Goal: Task Accomplishment & Management: Use online tool/utility

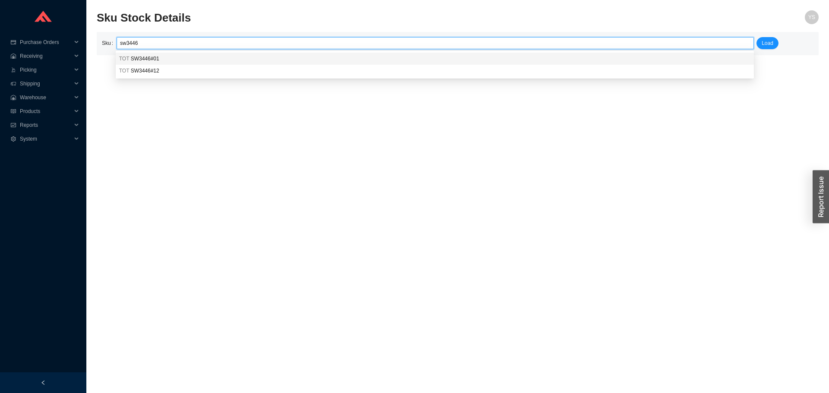
type input "TOT SW3446#01"
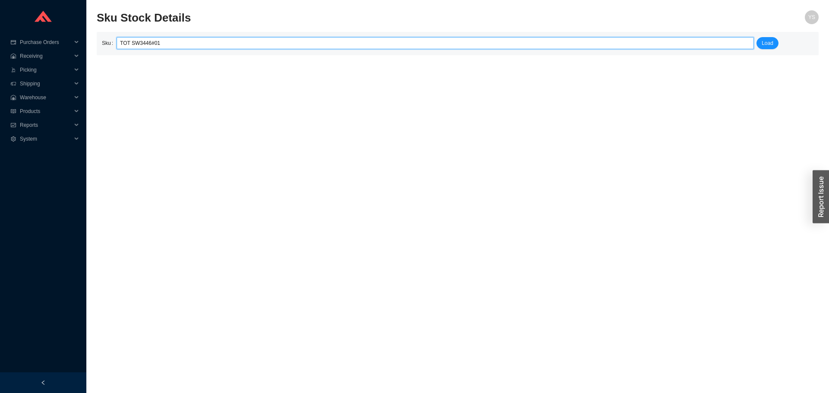
click button "Load" at bounding box center [767, 43] width 22 height 12
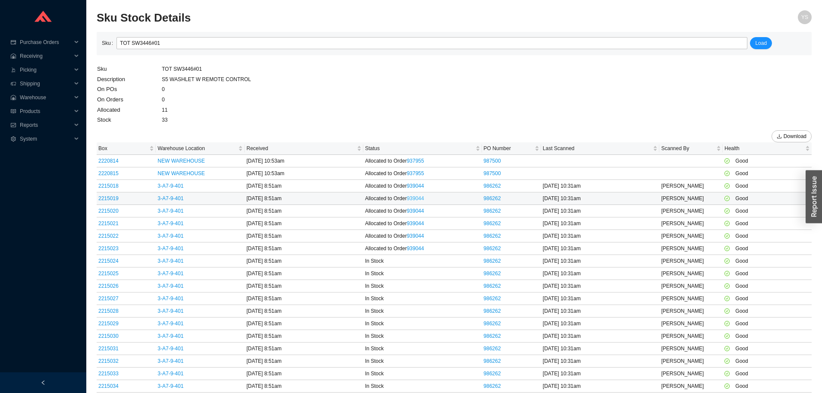
click at [421, 199] on link "939044" at bounding box center [415, 198] width 17 height 6
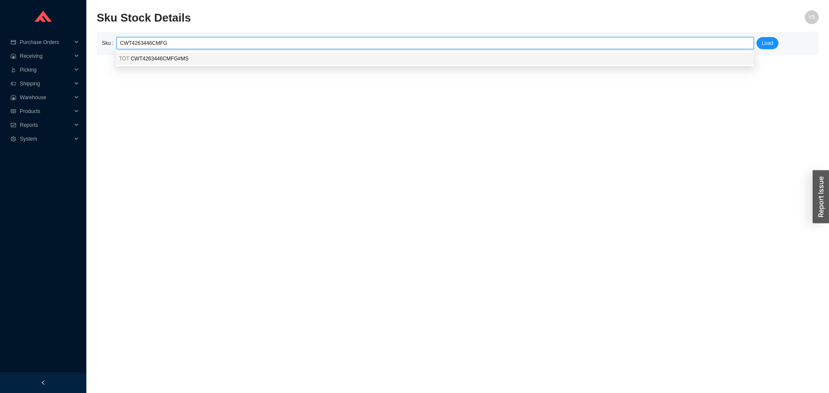
type input "CWT4263446CMFG"
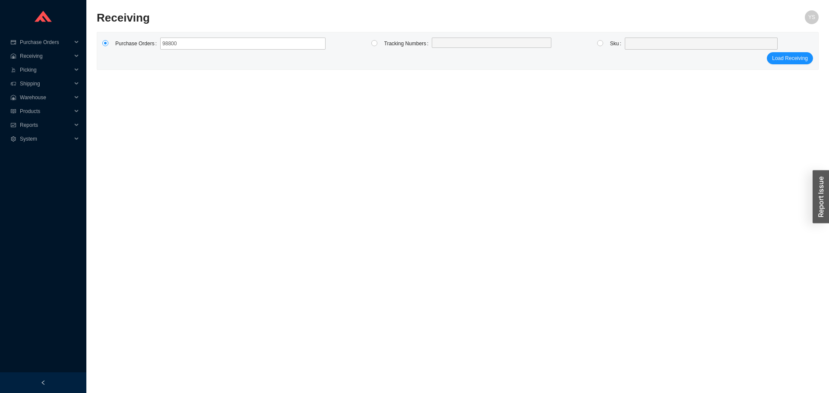
type input "988001"
click button "Load Receiving" at bounding box center [789, 58] width 46 height 12
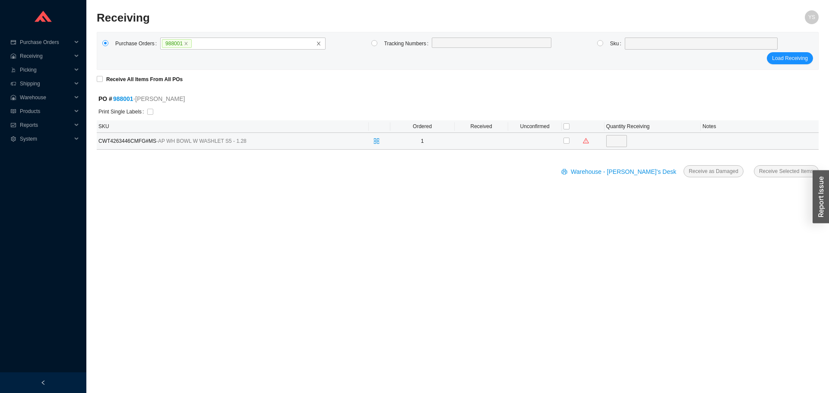
click at [116, 141] on span "CWT4263446CMFG#MS - AP WH BOWL W WASHLET S5 - 1.28" at bounding box center [206, 141] width 216 height 9
click at [117, 141] on span "CWT4263446CMFG#MS - AP WH BOWL W WASHLET S5 - 1.28" at bounding box center [206, 141] width 216 height 9
click at [377, 140] on icon "split-cells" at bounding box center [376, 141] width 6 height 5
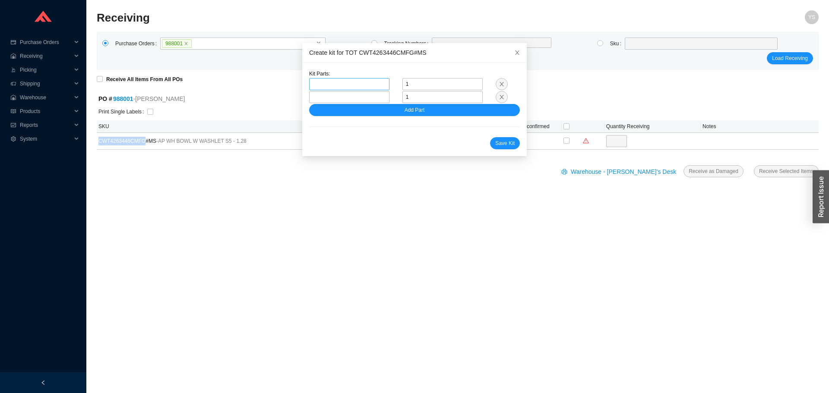
click at [328, 82] on span at bounding box center [348, 84] width 73 height 11
click at [305, 91] on div at bounding box center [348, 97] width 93 height 13
click at [312, 87] on span at bounding box center [348, 84] width 73 height 11
paste input "CT426CFGT40"
type input "CT426CFGT40"
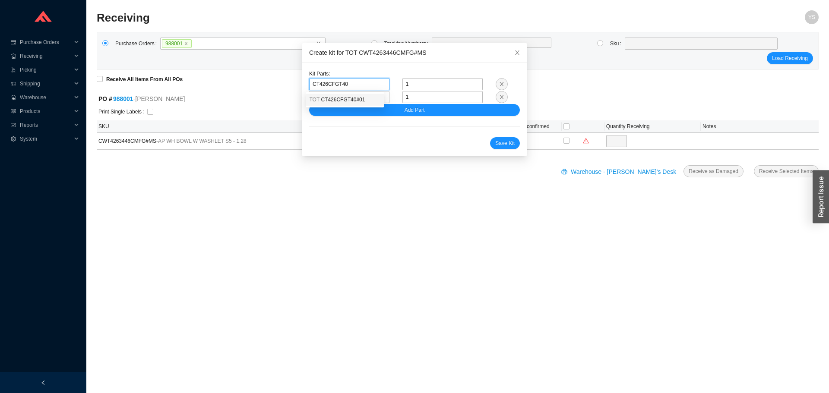
click at [339, 100] on span "CT426CFGT40#01" at bounding box center [343, 100] width 44 height 6
click at [313, 99] on span at bounding box center [348, 96] width 73 height 11
paste input "WT173M"
type input "WT173M"
click at [321, 106] on body "Purchase Orders .warehouse_svg__a{fill:none;stroke:currentColor;stroke-linecap:…" at bounding box center [414, 196] width 829 height 393
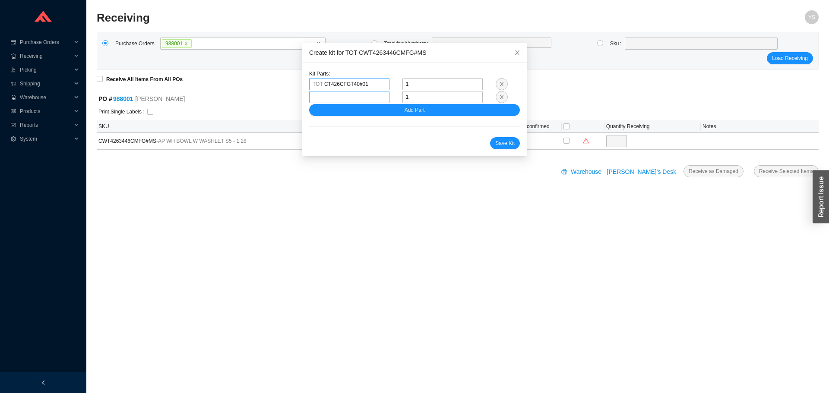
click at [319, 101] on span at bounding box center [348, 96] width 73 height 11
click at [321, 115] on span "WT173M" at bounding box center [331, 113] width 21 height 6
click at [318, 114] on button "Add Part" at bounding box center [414, 110] width 211 height 12
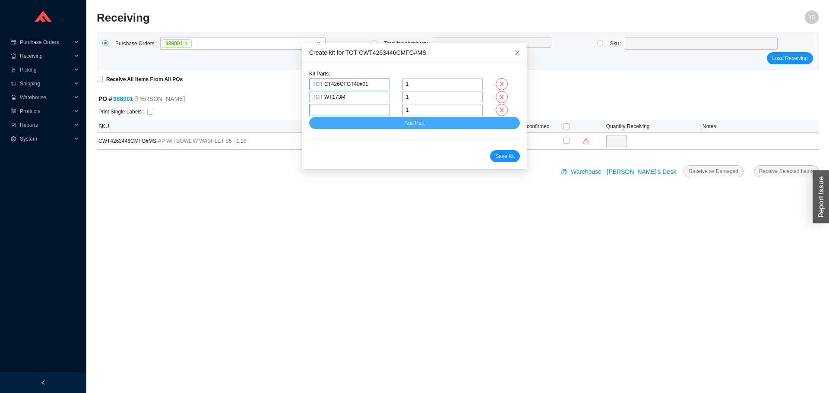
click at [378, 112] on span at bounding box center [348, 109] width 73 height 11
paste input "SW3446"
type input "SW3446"
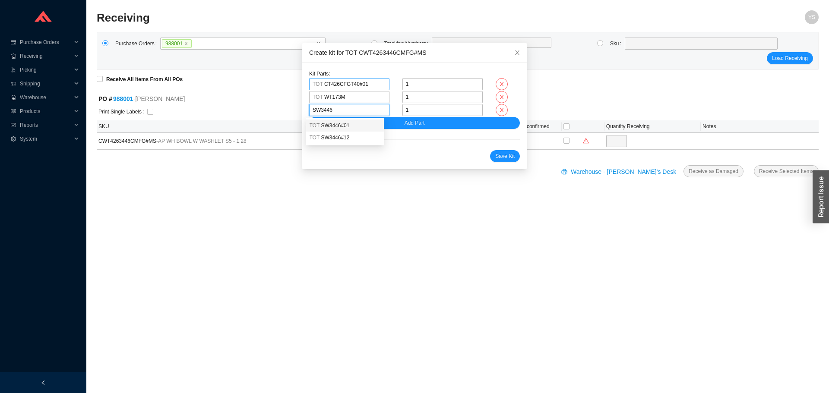
click at [336, 127] on span "SW3446#01" at bounding box center [335, 126] width 28 height 6
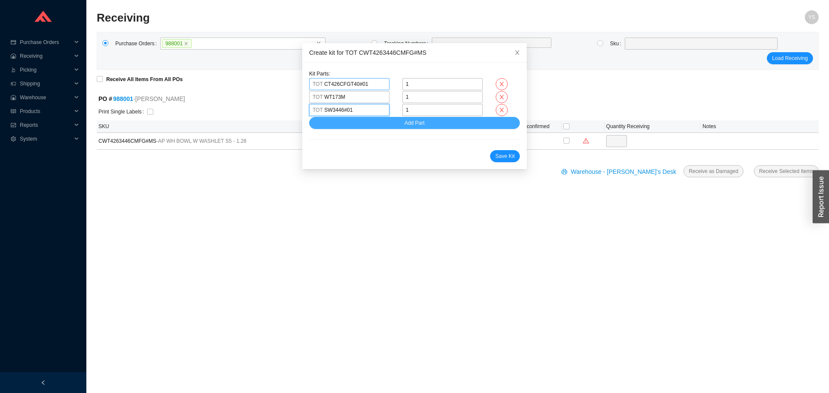
click at [335, 127] on button "Add Part" at bounding box center [414, 123] width 211 height 12
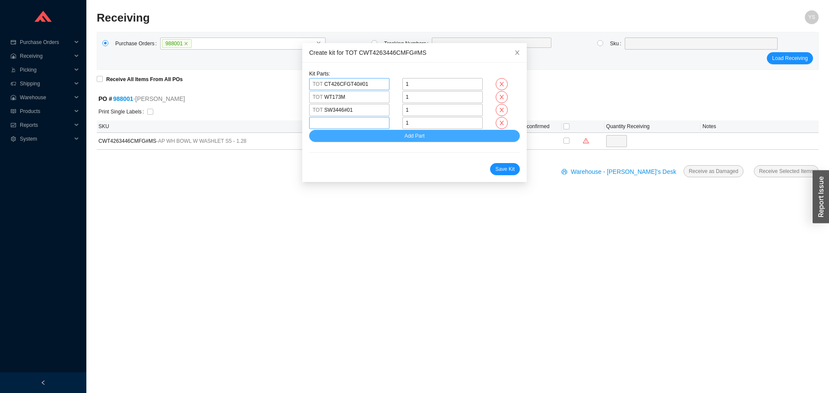
click at [344, 122] on span at bounding box center [348, 122] width 73 height 11
paste input "THU805"
type input "THU805"
click at [335, 135] on div "TOT THU805" at bounding box center [344, 139] width 71 height 8
click at [334, 136] on button "Add Part" at bounding box center [414, 136] width 211 height 12
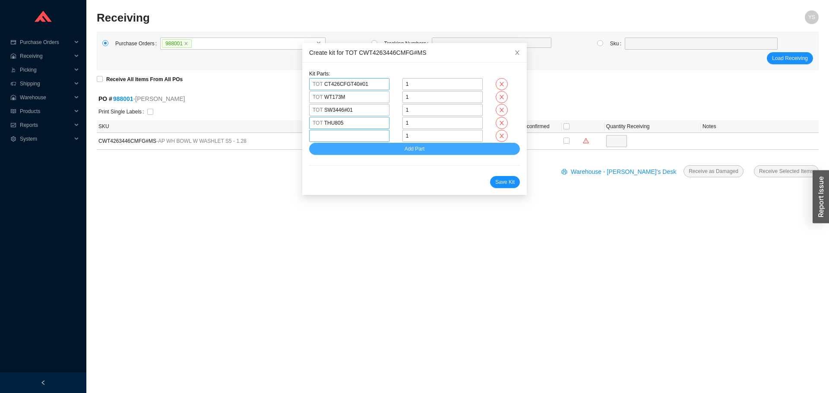
click at [353, 140] on span at bounding box center [348, 135] width 73 height 11
paste input "YT930"
type input "YT930"
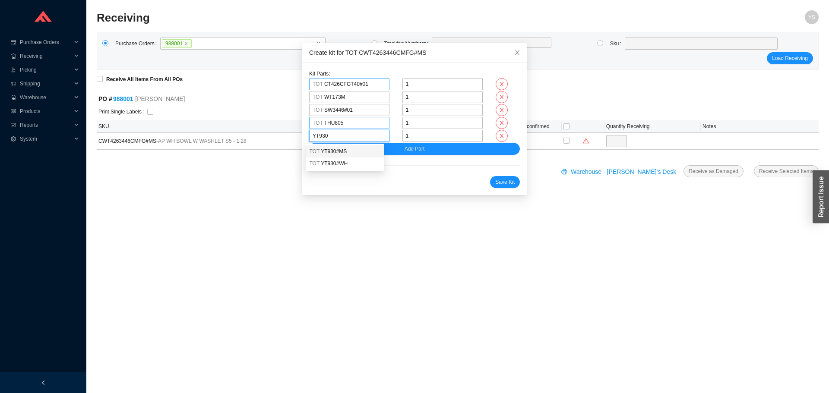
click at [337, 151] on span "YT930#MS" at bounding box center [334, 151] width 26 height 6
click at [496, 180] on span "Save Kit" at bounding box center [504, 182] width 19 height 9
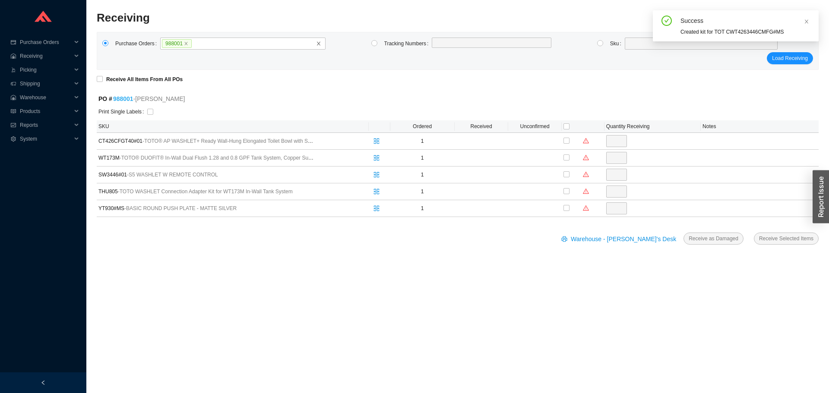
click at [122, 98] on link "988001" at bounding box center [123, 98] width 20 height 7
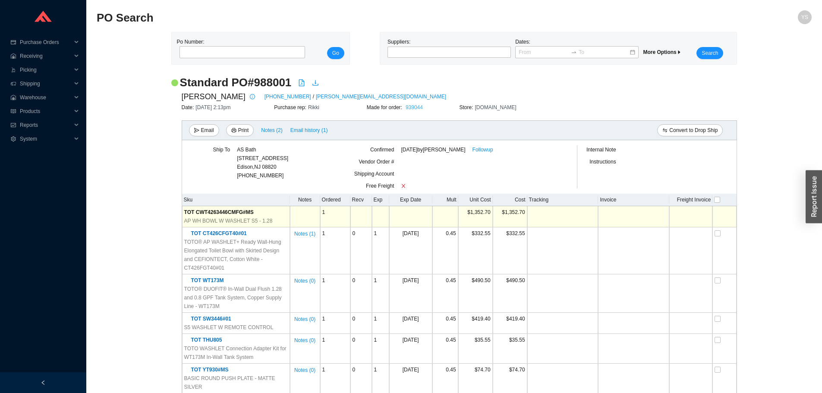
drag, startPoint x: 429, startPoint y: 103, endPoint x: 417, endPoint y: 106, distance: 12.5
click at [429, 103] on div "Made for order: 939044" at bounding box center [413, 107] width 93 height 9
click at [414, 107] on link "939044" at bounding box center [414, 107] width 17 height 6
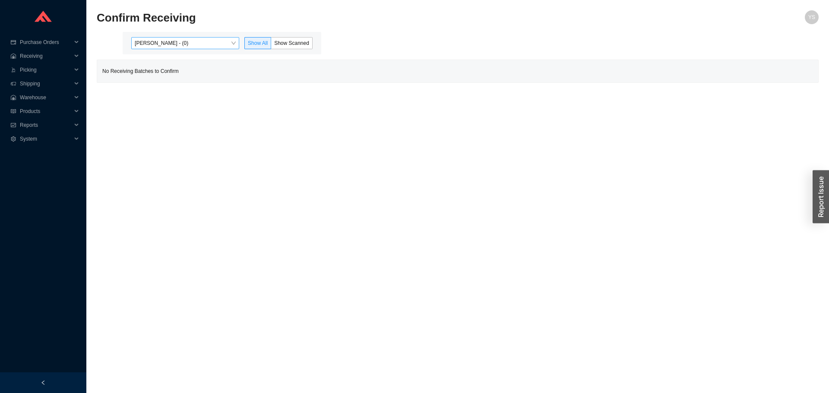
click at [154, 42] on span "Yossi Siff - (0)" at bounding box center [185, 43] width 101 height 11
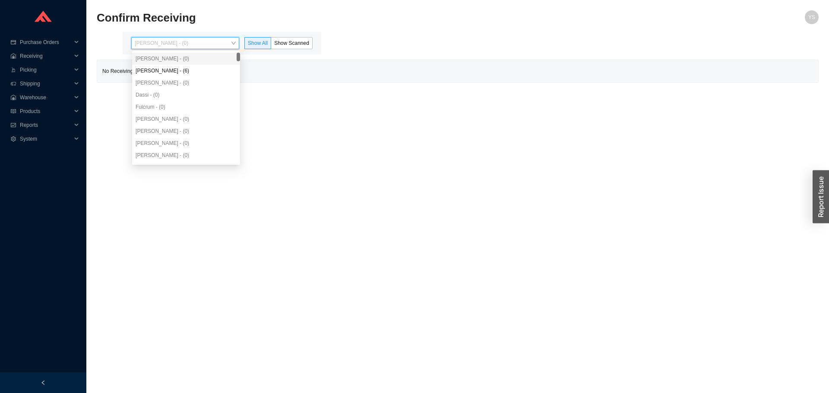
click at [165, 62] on div "Yossi Siff - (0)" at bounding box center [185, 59] width 101 height 8
click at [166, 73] on div "Angel Negron - (6)" at bounding box center [185, 71] width 101 height 8
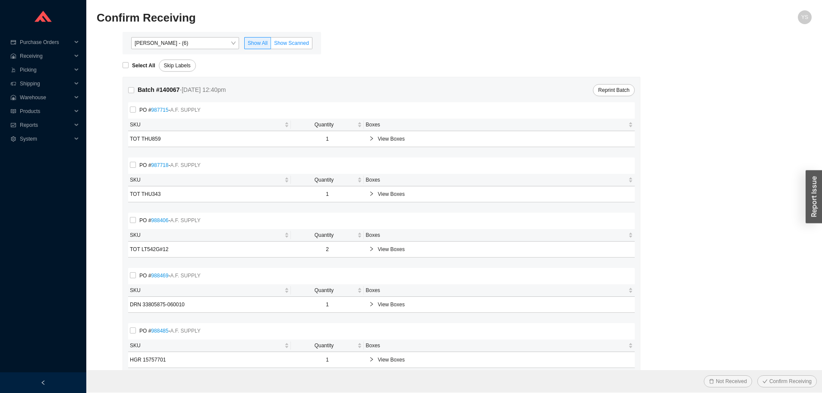
click at [296, 45] on span "Show Scanned" at bounding box center [291, 43] width 35 height 6
click at [271, 45] on input "Show Scanned" at bounding box center [271, 45] width 0 height 0
click at [147, 66] on strong "Select All" at bounding box center [143, 66] width 23 height 6
click at [129, 66] on input "Select All" at bounding box center [126, 65] width 6 height 6
checkbox input "true"
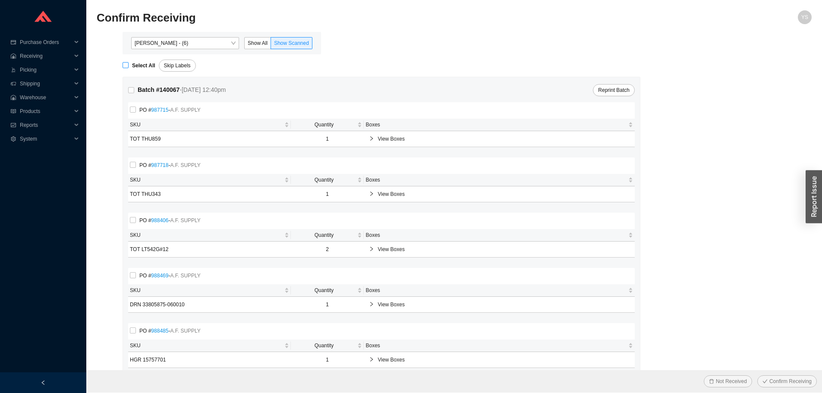
checkbox input "true"
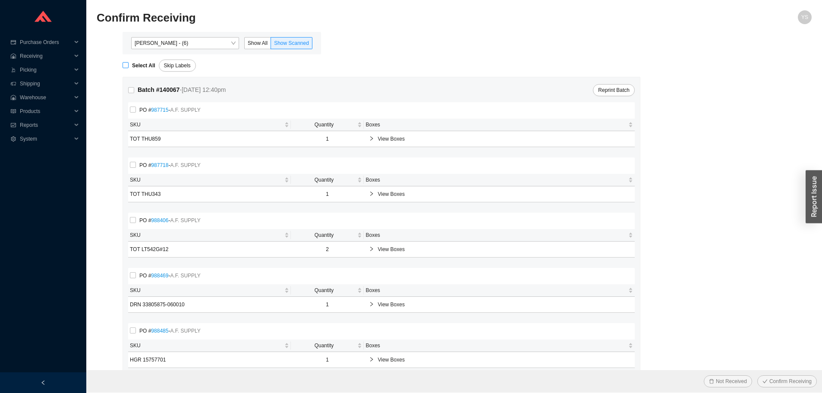
checkbox input "true"
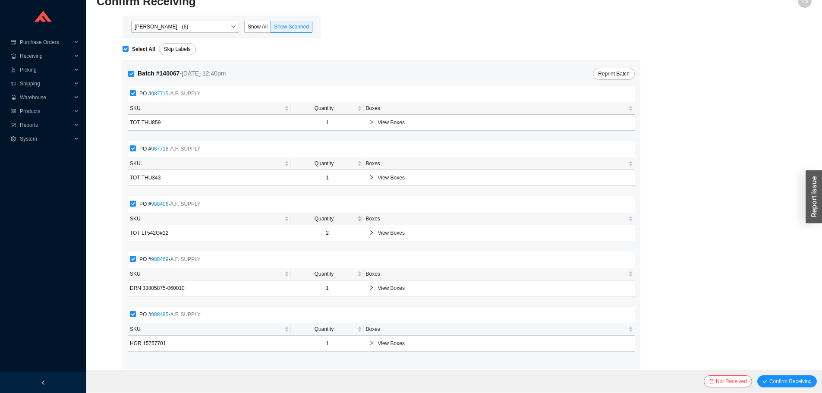
scroll to position [25, 0]
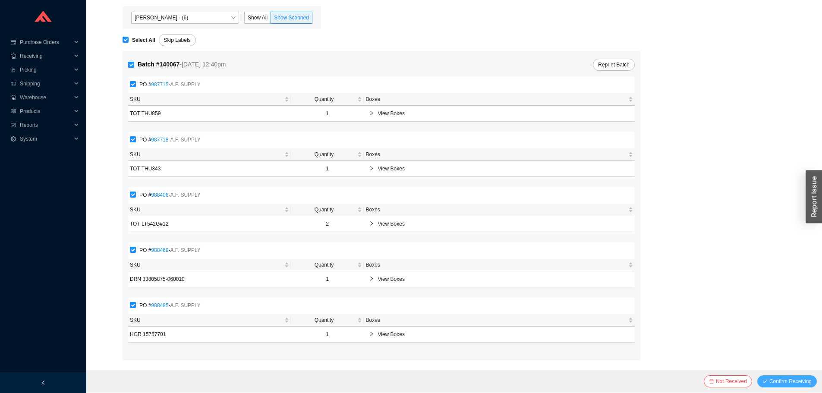
click at [794, 381] on span "Confirm Receiving" at bounding box center [790, 381] width 42 height 9
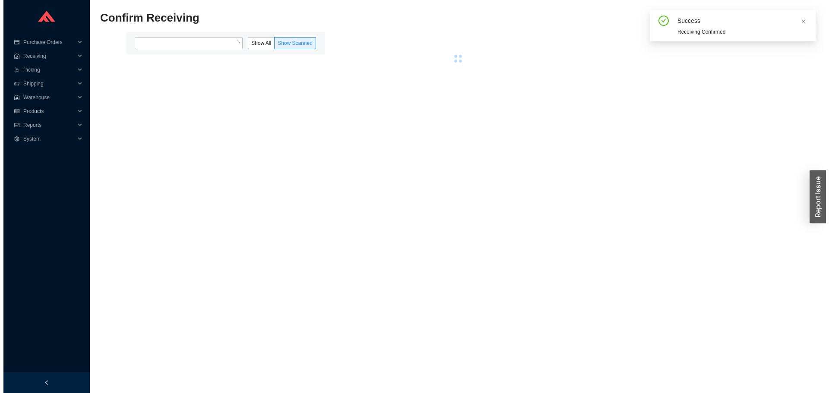
scroll to position [0, 0]
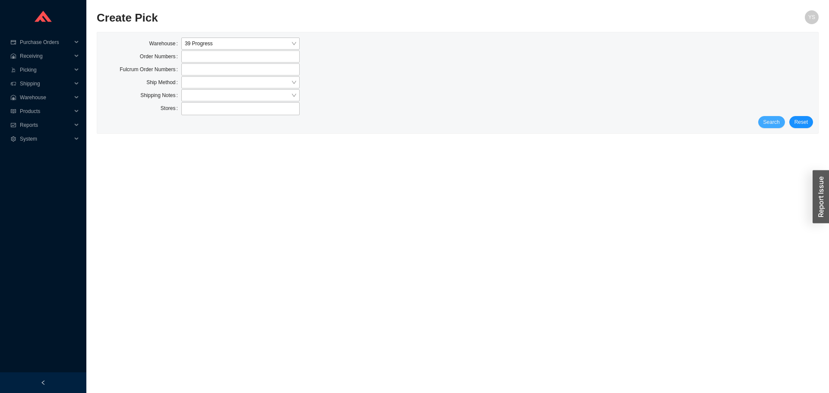
click at [772, 120] on span "Search" at bounding box center [771, 122] width 16 height 9
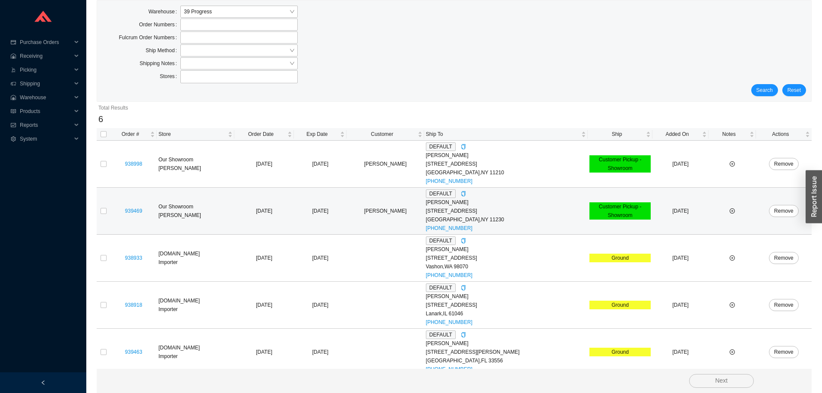
scroll to position [86, 0]
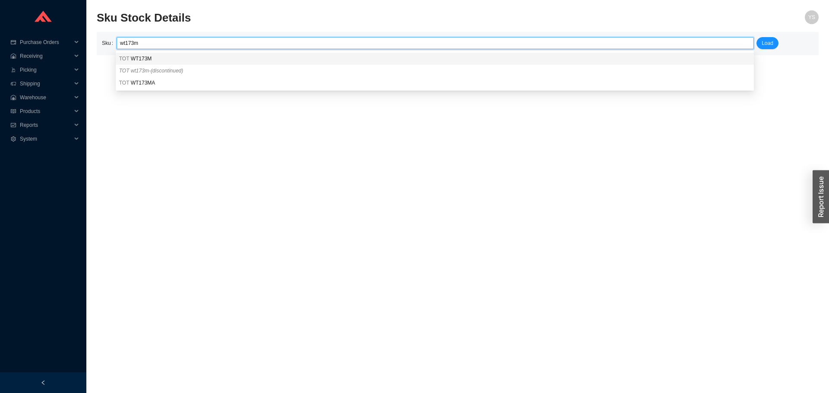
type input "TOT WT173M"
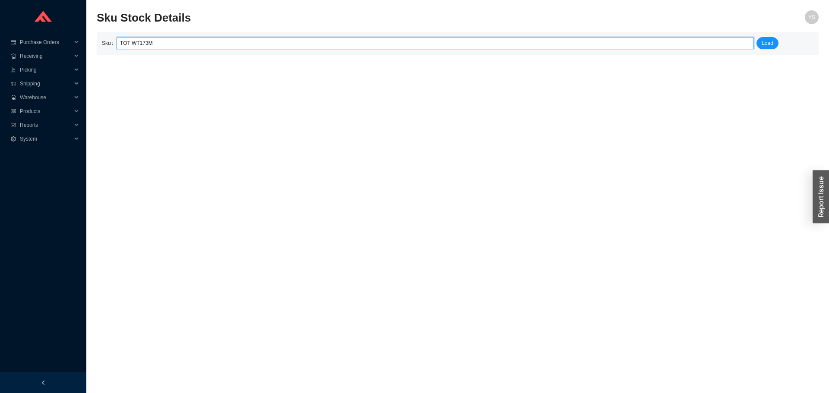
click button "Load" at bounding box center [767, 43] width 22 height 12
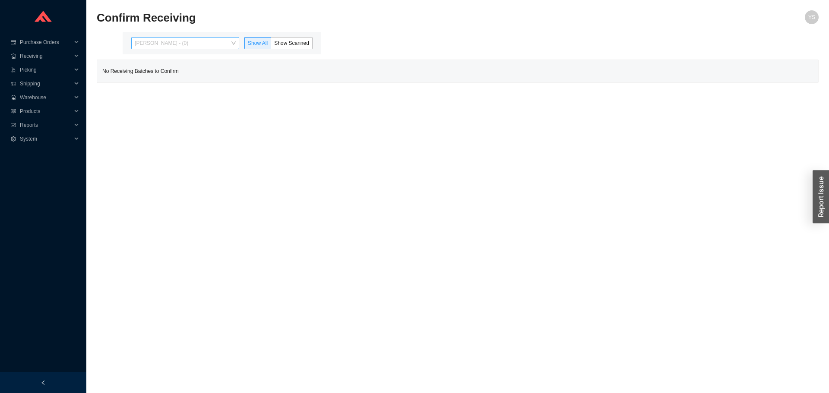
click at [161, 38] on span "Yossi Siff - (0)" at bounding box center [185, 43] width 101 height 11
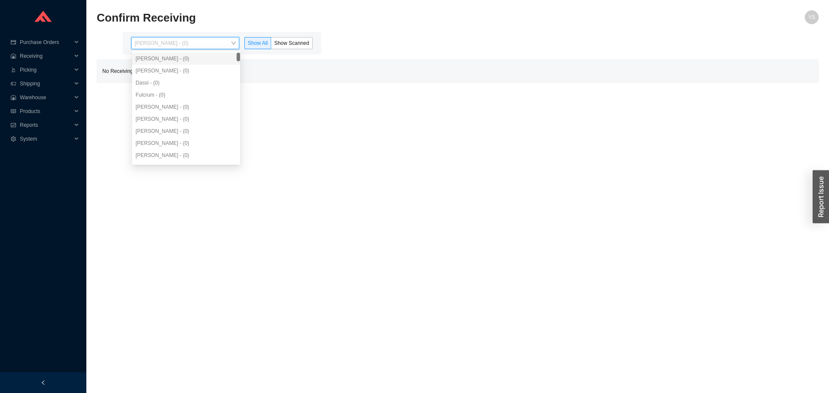
click at [163, 73] on div "Aron - (0)" at bounding box center [185, 71] width 101 height 8
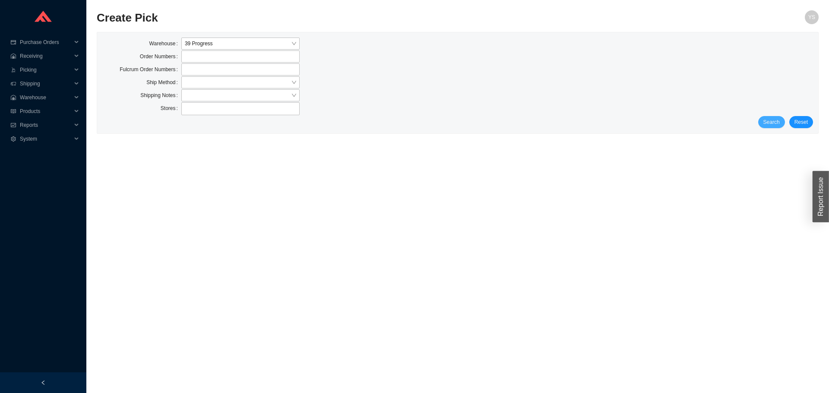
click at [775, 123] on span "Search" at bounding box center [771, 122] width 16 height 9
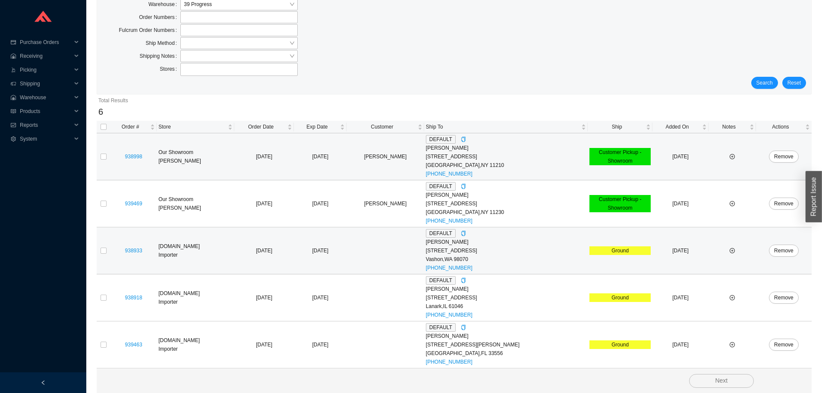
scroll to position [86, 0]
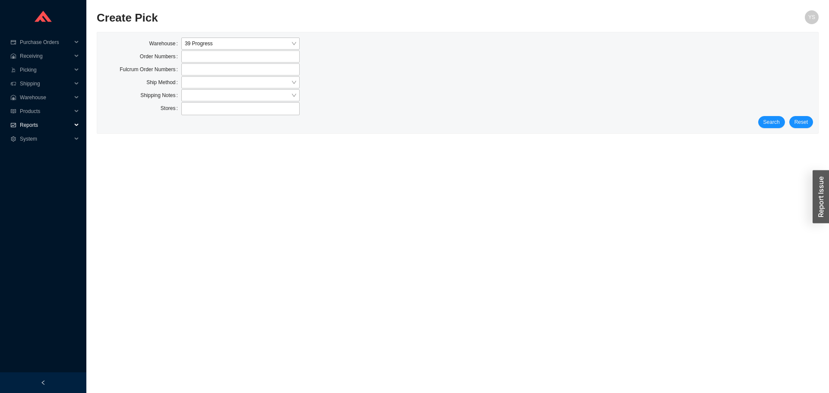
click at [38, 126] on span "Reports" at bounding box center [46, 125] width 52 height 14
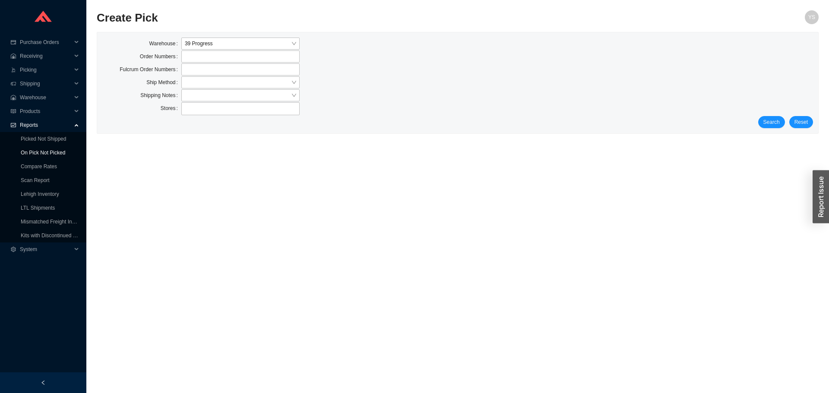
drag, startPoint x: 38, startPoint y: 127, endPoint x: 36, endPoint y: 149, distance: 21.6
click at [36, 150] on link "On Pick Not Picked" at bounding box center [43, 153] width 44 height 6
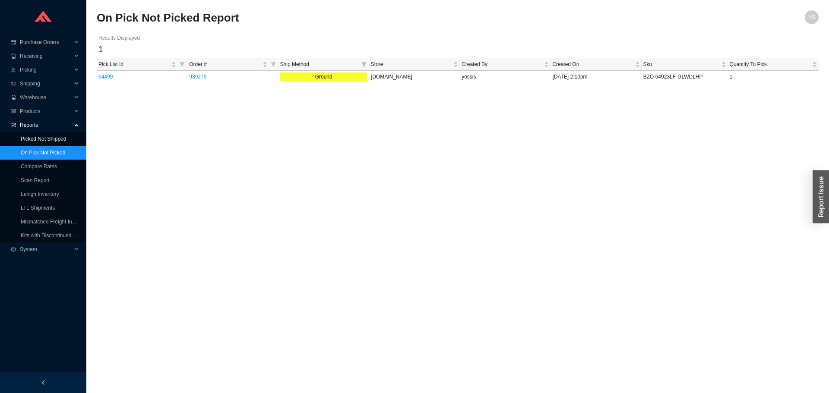
click at [37, 136] on link "Picked Not Shipped" at bounding box center [43, 139] width 45 height 6
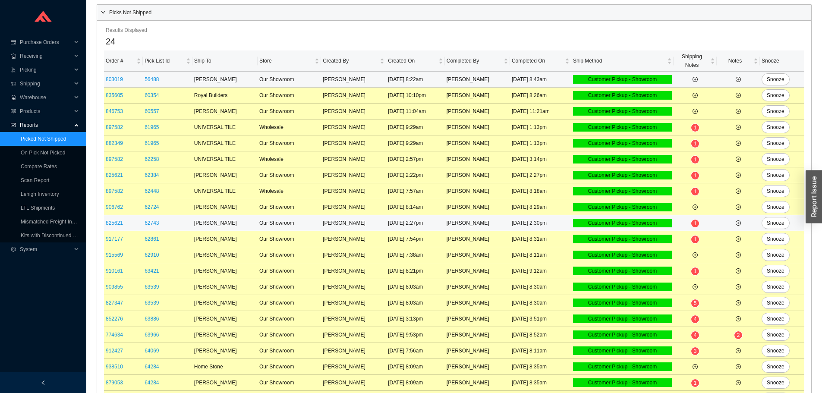
scroll to position [139, 0]
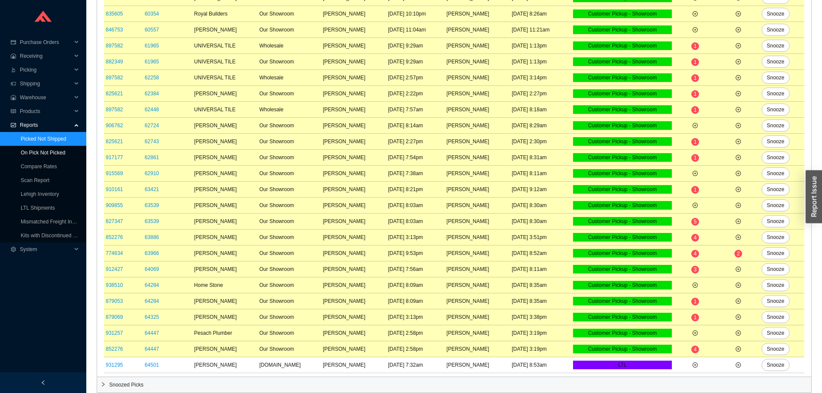
click at [42, 150] on link "On Pick Not Picked" at bounding box center [43, 153] width 44 height 6
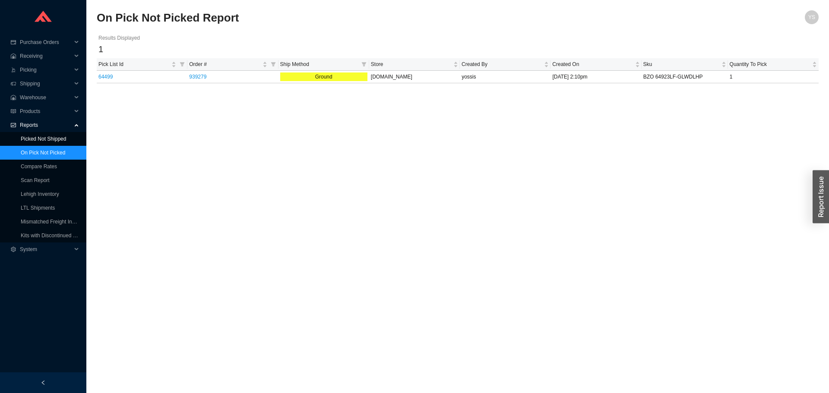
click at [57, 142] on link "Picked Not Shipped" at bounding box center [43, 139] width 45 height 6
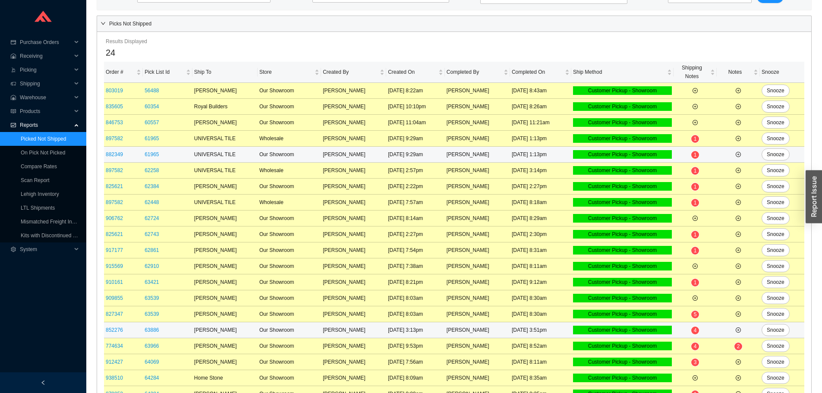
scroll to position [139, 0]
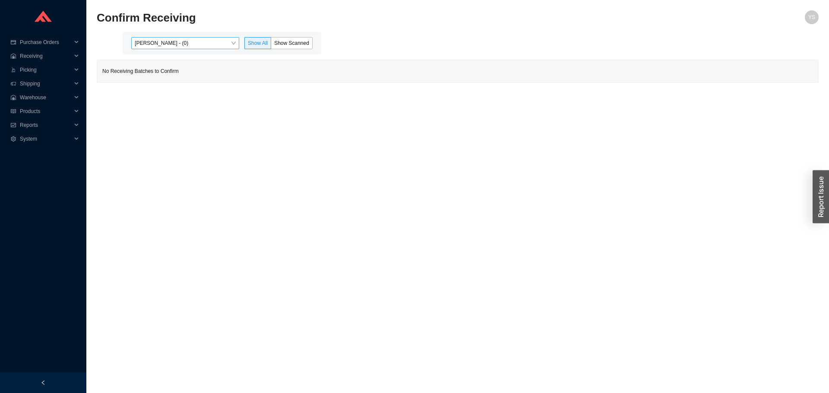
click at [141, 45] on span "Yossi Siff - (0)" at bounding box center [185, 43] width 101 height 11
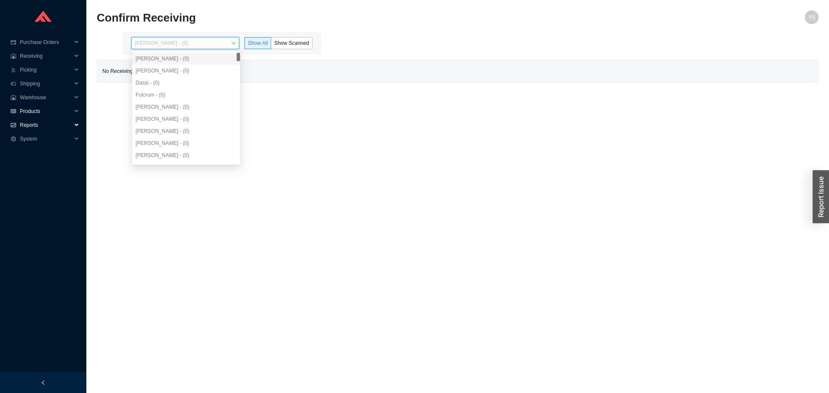
click at [44, 117] on span "Products" at bounding box center [46, 111] width 52 height 14
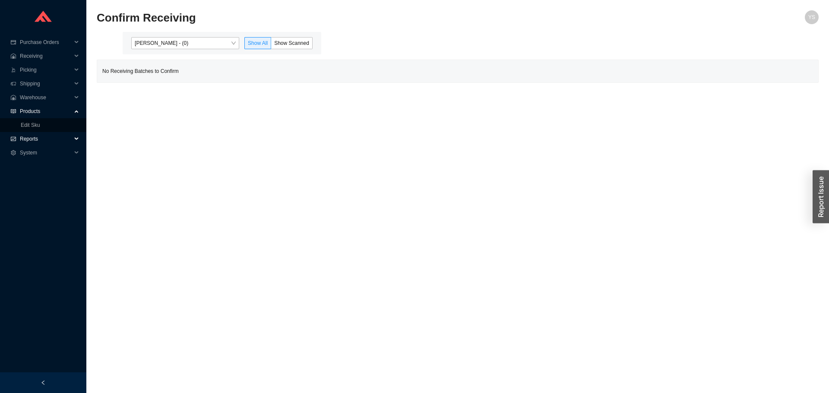
click at [31, 141] on span "Reports" at bounding box center [46, 139] width 52 height 14
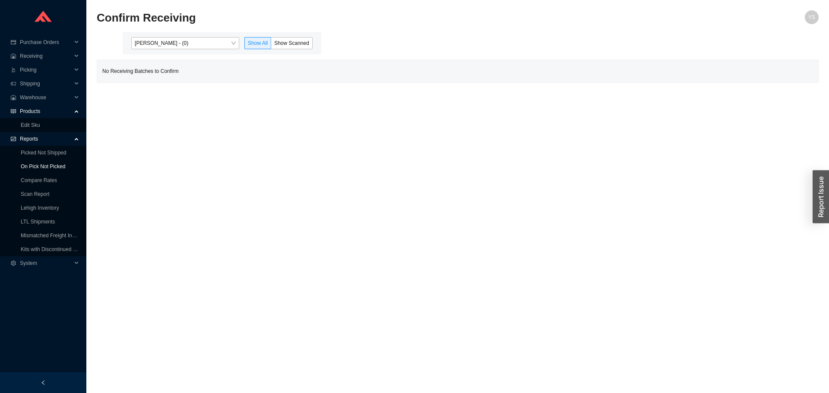
click at [34, 168] on link "On Pick Not Picked" at bounding box center [43, 167] width 44 height 6
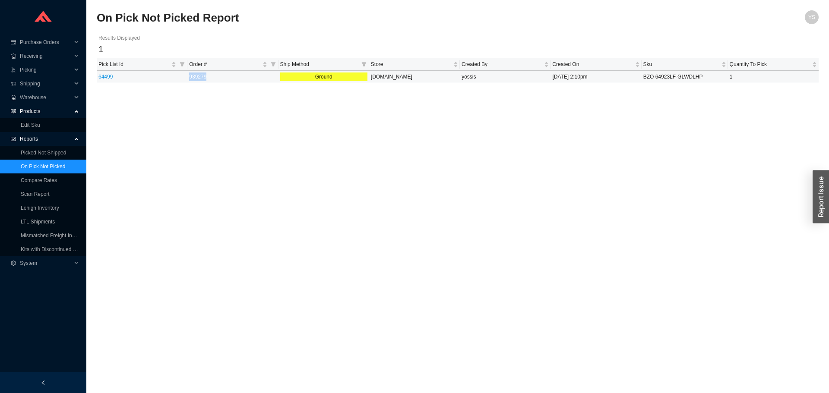
drag, startPoint x: 218, startPoint y: 79, endPoint x: 185, endPoint y: 79, distance: 33.2
click at [185, 79] on tr "64499 939279 Ground QualityBath.com yossis 9/18/25 2:10pm BZO 64923LF-GLWDLHP 1" at bounding box center [458, 77] width 722 height 13
copy tr "939279"
drag, startPoint x: 49, startPoint y: 72, endPoint x: 44, endPoint y: 83, distance: 12.6
click at [48, 72] on span "Picking" at bounding box center [46, 70] width 52 height 14
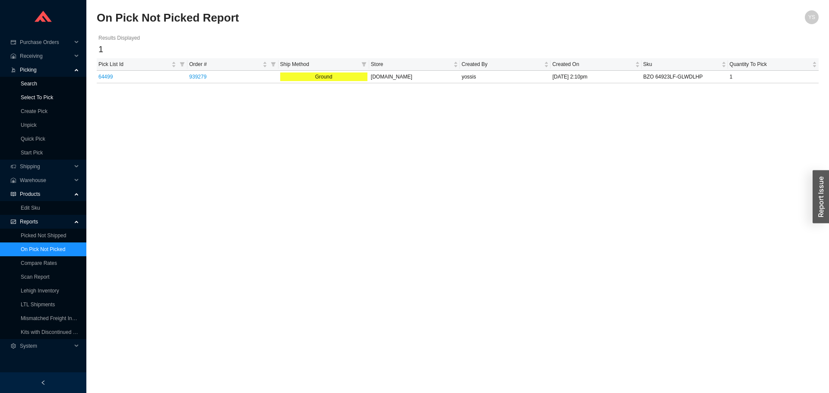
click at [42, 95] on link "Select To Pick" at bounding box center [37, 98] width 32 height 6
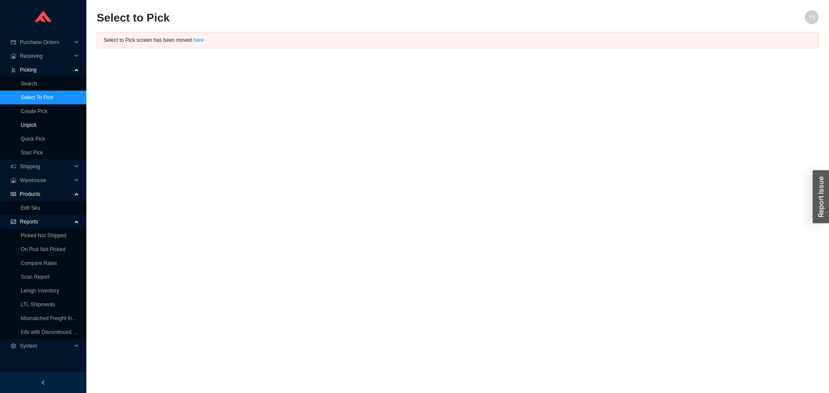
click at [37, 122] on link "Unpick" at bounding box center [29, 125] width 16 height 6
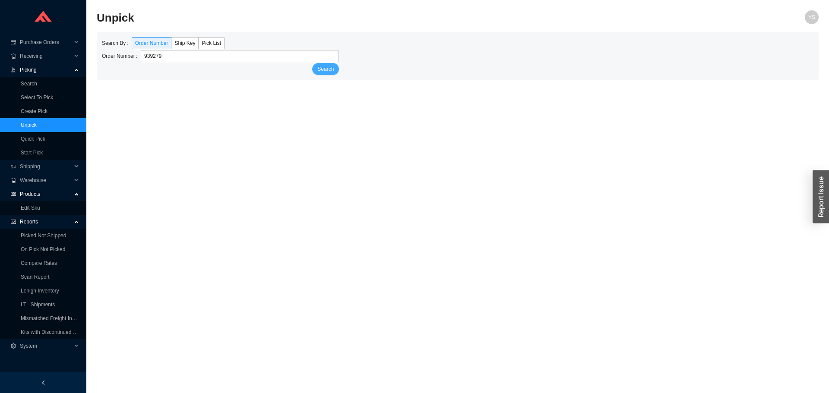
type input "939279"
click at [328, 72] on span "Search" at bounding box center [325, 69] width 16 height 9
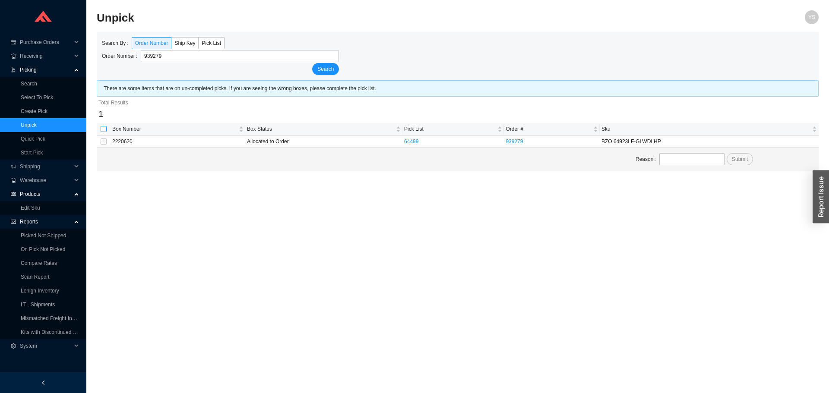
click at [101, 129] on input "checkbox" at bounding box center [104, 129] width 6 height 6
checkbox input "true"
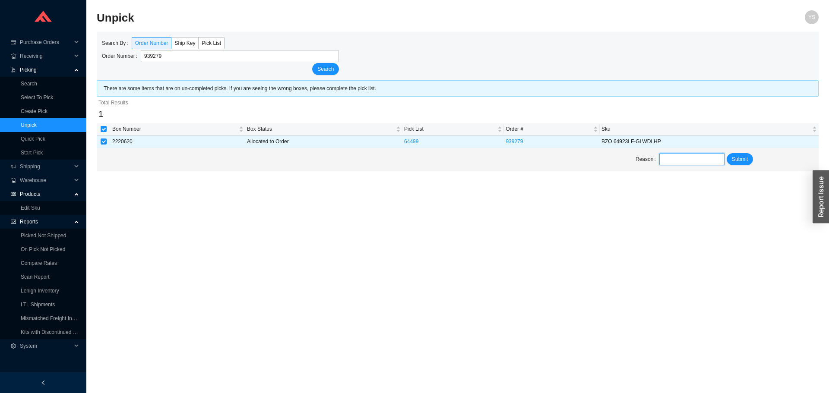
drag, startPoint x: 684, startPoint y: 159, endPoint x: 690, endPoint y: 163, distance: 6.8
click at [684, 159] on input "text" at bounding box center [691, 159] width 65 height 12
click at [742, 161] on span "Submit" at bounding box center [739, 159] width 16 height 9
drag, startPoint x: 706, startPoint y: 155, endPoint x: 700, endPoint y: 164, distance: 10.1
click at [705, 155] on input "text" at bounding box center [691, 159] width 65 height 12
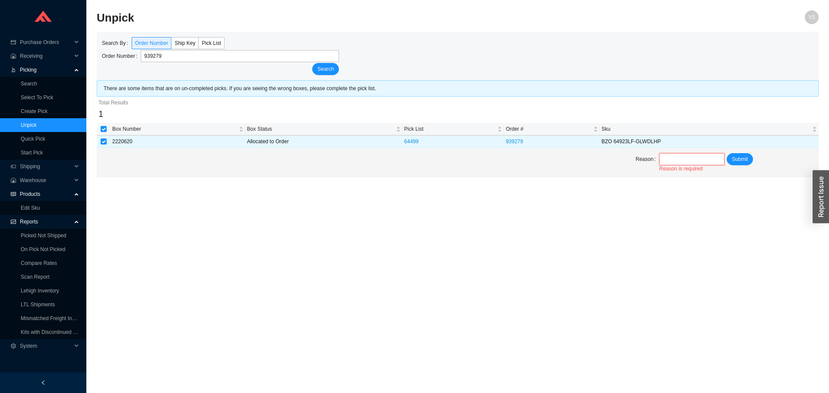
type input "our truck"
click at [741, 164] on button "Submit" at bounding box center [739, 159] width 26 height 12
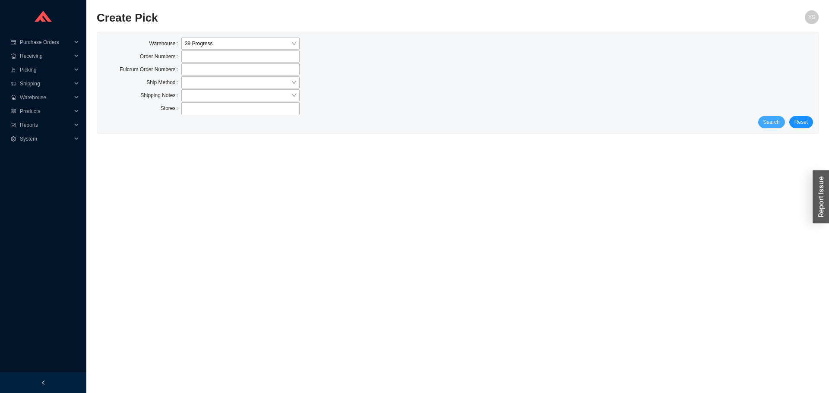
click at [766, 117] on button "Search" at bounding box center [771, 122] width 27 height 12
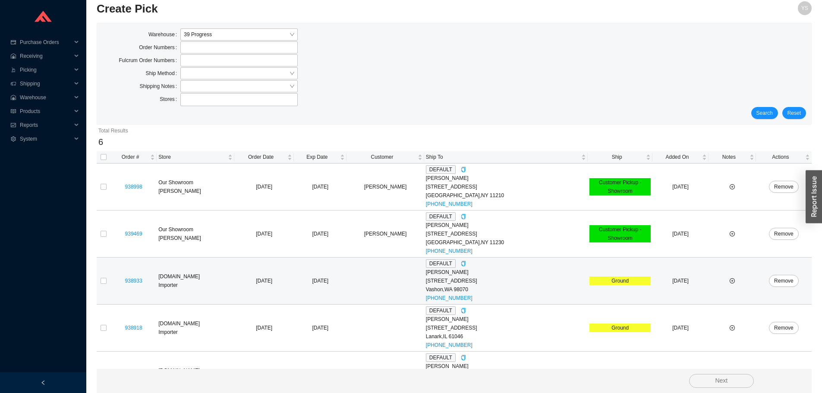
scroll to position [86, 0]
